Goal: Information Seeking & Learning: Learn about a topic

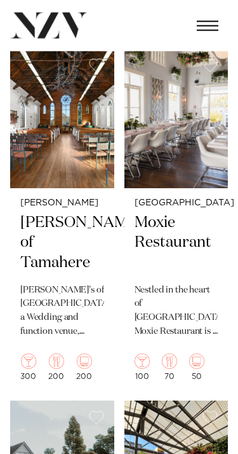
scroll to position [2063, 0]
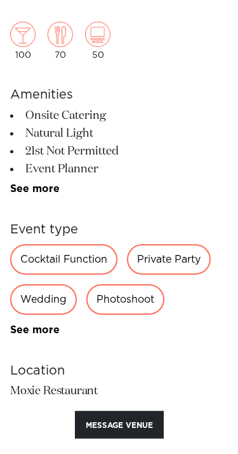
scroll to position [328, 0]
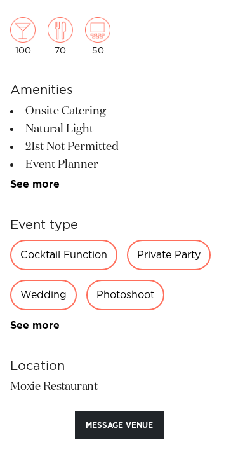
click at [44, 297] on div "Wedding" at bounding box center [43, 294] width 67 height 30
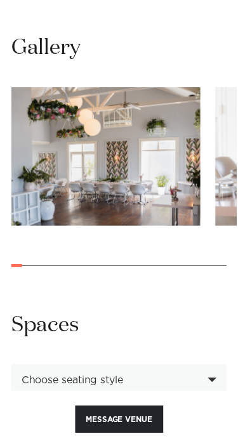
scroll to position [1040, 0]
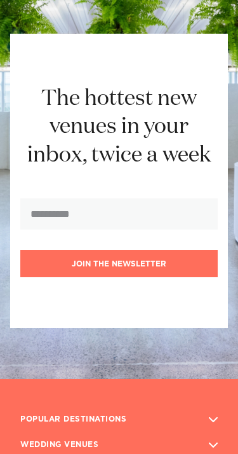
scroll to position [2849, 0]
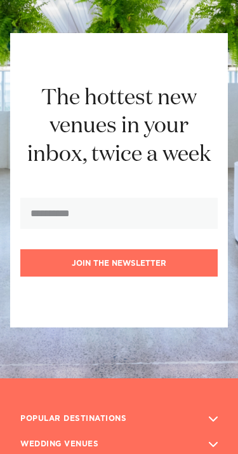
click at [91, 405] on h3 "WEDDING VENUES" at bounding box center [59, 444] width 78 height 20
click at [220, 405] on button "button" at bounding box center [213, 444] width 24 height 13
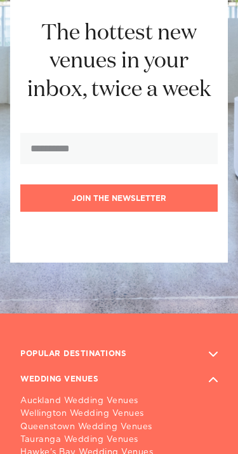
scroll to position [2914, 0]
click at [104, 394] on link "Auckland Wedding Venues" at bounding box center [119, 400] width 198 height 13
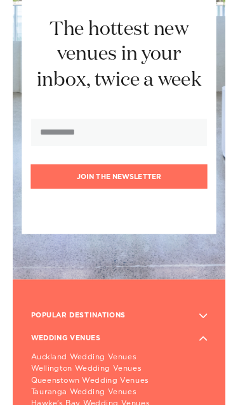
scroll to position [2934, 0]
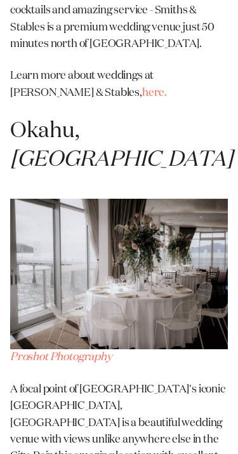
scroll to position [11913, 0]
